Goal: Task Accomplishment & Management: Manage account settings

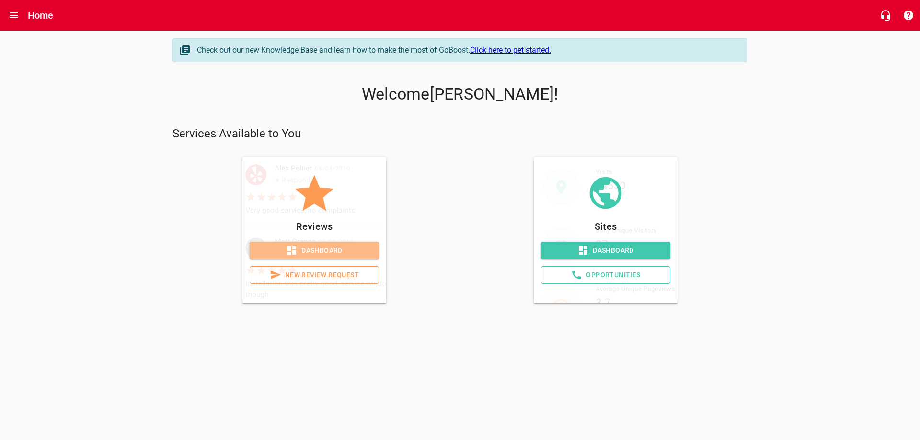
click at [321, 253] on span "Dashboard" at bounding box center [314, 251] width 114 height 12
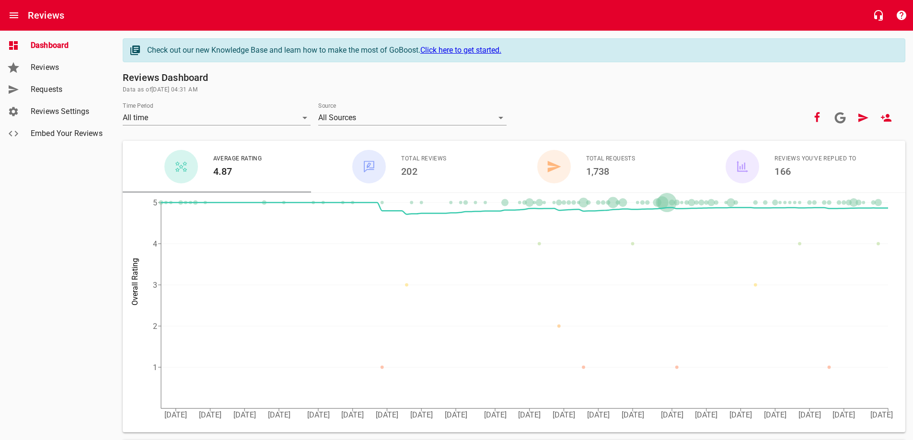
click at [56, 85] on span "Requests" at bounding box center [67, 89] width 73 height 11
